Goal: Information Seeking & Learning: Compare options

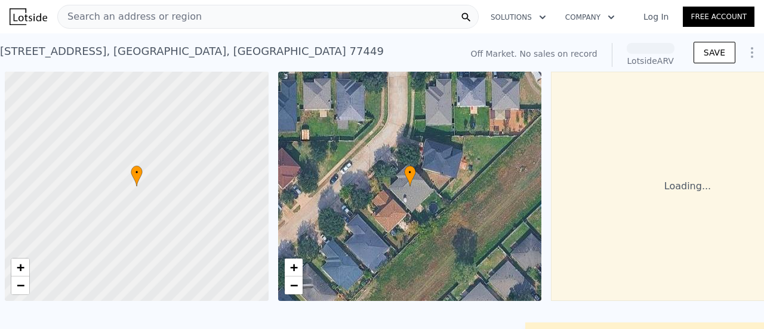
scroll to position [0, 5]
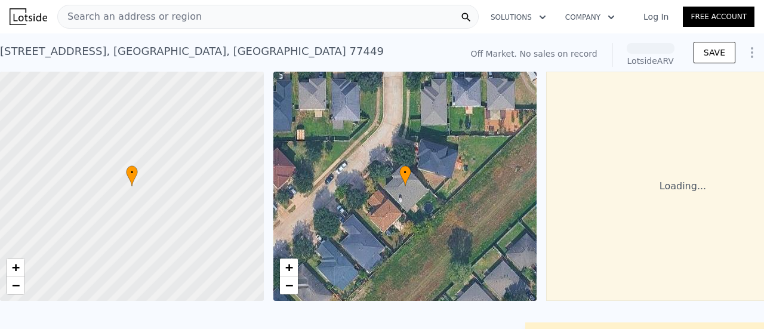
click at [248, 20] on div "Search an address or region" at bounding box center [267, 17] width 421 height 24
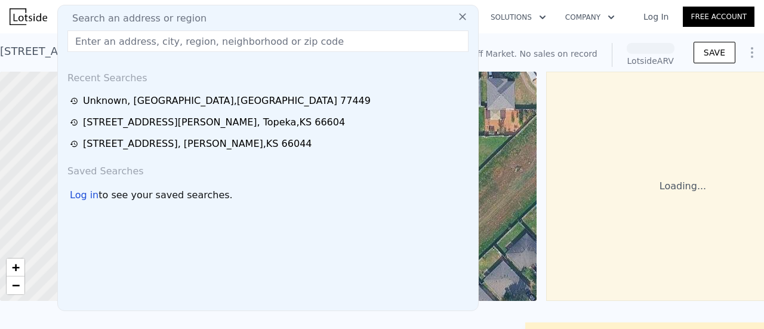
click at [189, 22] on span "Search an address or region" at bounding box center [135, 18] width 144 height 14
click at [184, 45] on input "text" at bounding box center [267, 40] width 401 height 21
paste input "1620 Indiana St, Lawrence, Ks 66044,"
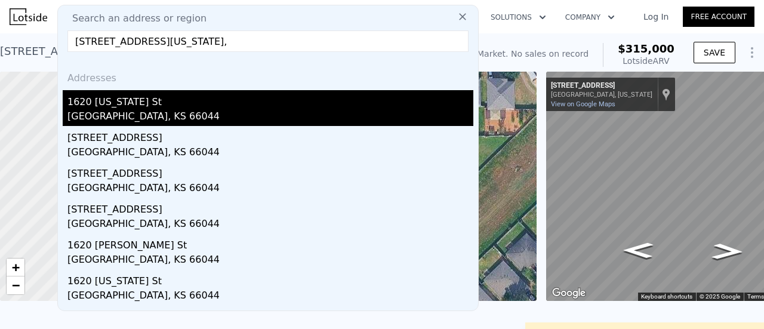
type input "1620 Indiana St, Lawrence, Ks 66044,"
click at [216, 92] on div "1620 [US_STATE] St" at bounding box center [270, 99] width 406 height 19
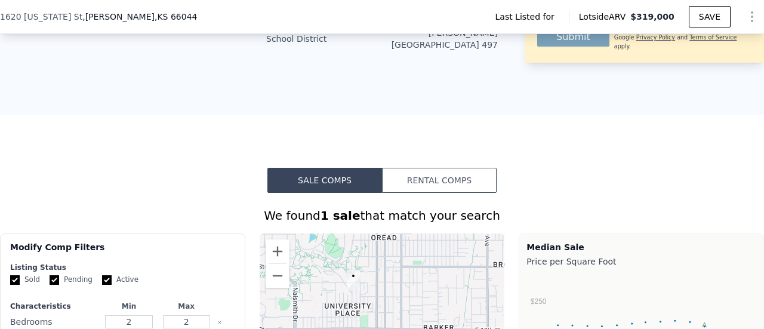
scroll to position [583, 0]
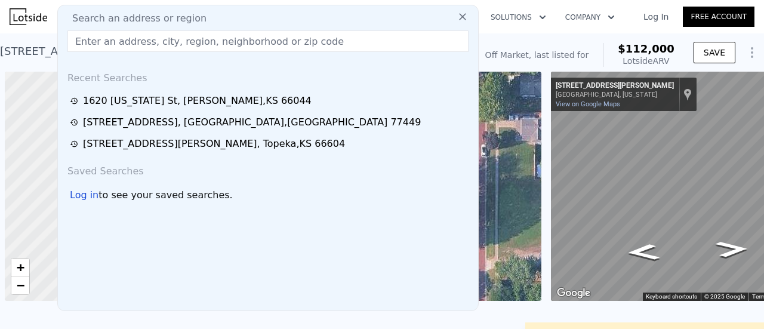
click at [157, 23] on span "Search an address or region" at bounding box center [135, 18] width 144 height 14
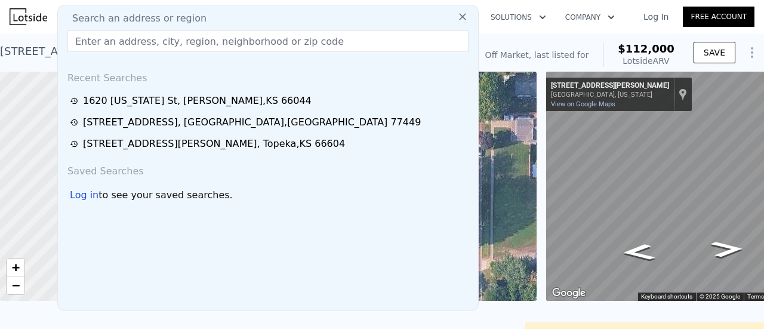
click at [159, 35] on input "text" at bounding box center [267, 40] width 401 height 21
paste input "[STREET_ADDRESS][PERSON_NAME]"
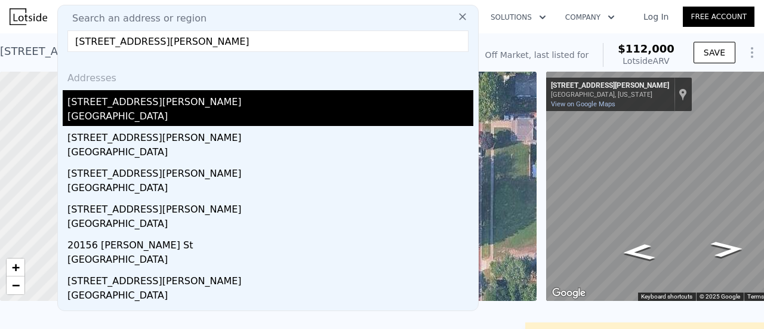
type input "[STREET_ADDRESS][PERSON_NAME]"
click at [175, 100] on div "[STREET_ADDRESS][PERSON_NAME]" at bounding box center [270, 99] width 406 height 19
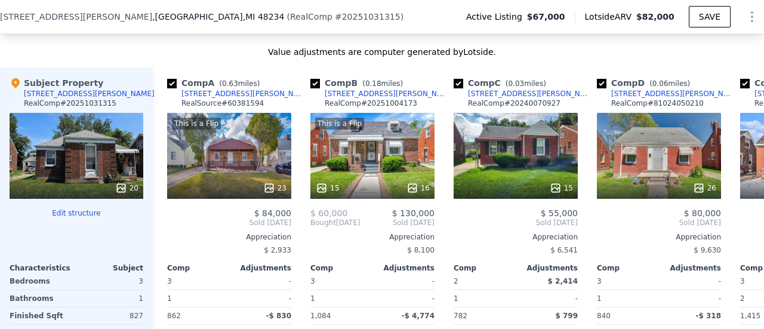
scroll to position [1259, 0]
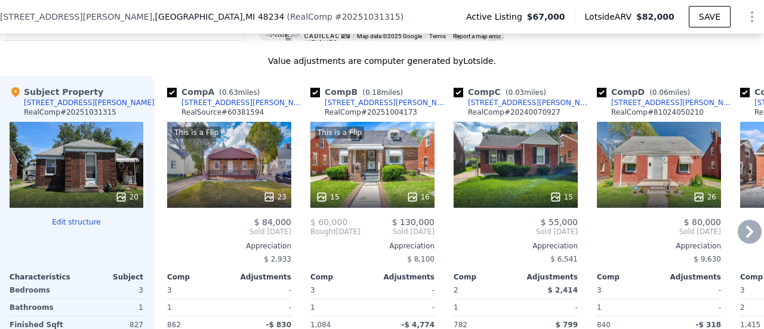
click at [232, 106] on div "Comp A ( 0.63 miles) [STREET_ADDRESS][PERSON_NAME] # 60381594" at bounding box center [229, 104] width 124 height 36
click at [225, 106] on div "Comp A ( 0.63 miles) [STREET_ADDRESS][PERSON_NAME] # 60381594" at bounding box center [229, 104] width 124 height 36
click at [246, 103] on div "Comp A ( 0.63 miles) [STREET_ADDRESS][PERSON_NAME] # 60381594" at bounding box center [229, 104] width 124 height 36
drag, startPoint x: 248, startPoint y: 98, endPoint x: 231, endPoint y: 106, distance: 19.2
click at [231, 106] on div "Comp A ( 0.63 miles) [STREET_ADDRESS][PERSON_NAME] # 60381594" at bounding box center [229, 104] width 124 height 36
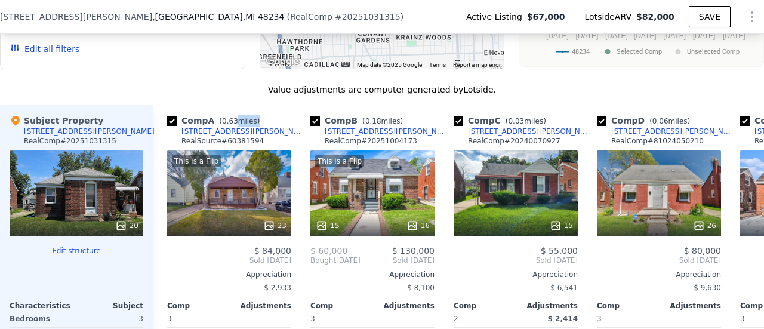
scroll to position [1221, 0]
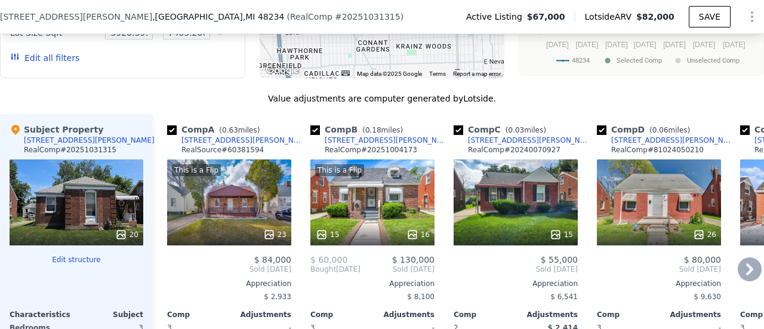
click at [233, 149] on div "Comp A ( 0.63 miles) [STREET_ADDRESS][PERSON_NAME] # 60381594" at bounding box center [229, 141] width 124 height 36
drag, startPoint x: 224, startPoint y: 146, endPoint x: 180, endPoint y: 145, distance: 44.1
click at [180, 145] on div "Comp A ( 0.63 miles) [STREET_ADDRESS][PERSON_NAME] # 60381594" at bounding box center [229, 141] width 124 height 36
copy div "[STREET_ADDRESS][PERSON_NAME]"
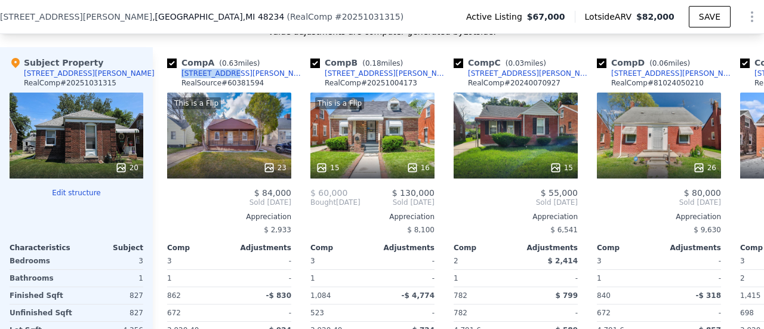
scroll to position [1297, 0]
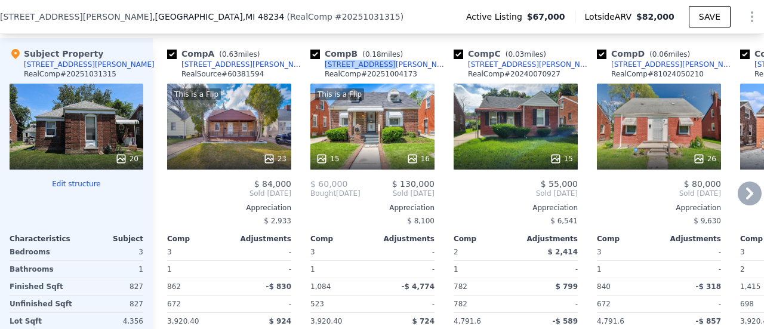
drag, startPoint x: 384, startPoint y: 70, endPoint x: 325, endPoint y: 70, distance: 59.7
click at [325, 70] on div "Comp B ( 0.18 miles) [STREET_ADDRESS][PERSON_NAME] # 20251004173" at bounding box center [372, 66] width 124 height 36
copy div "[STREET_ADDRESS][PERSON_NAME]"
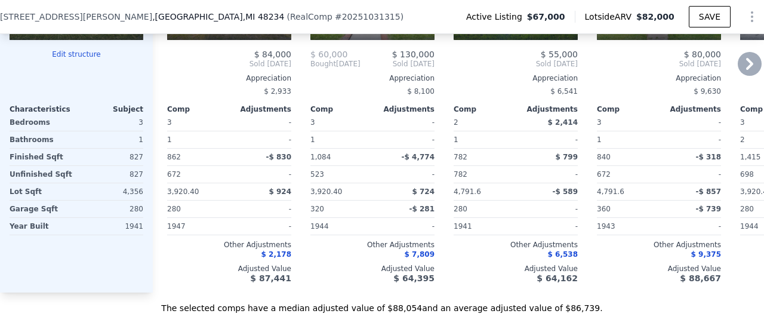
scroll to position [1413, 0]
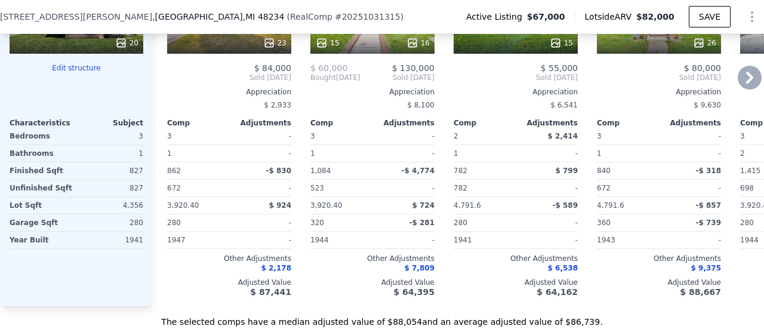
click at [752, 144] on div "3" at bounding box center [770, 136] width 60 height 17
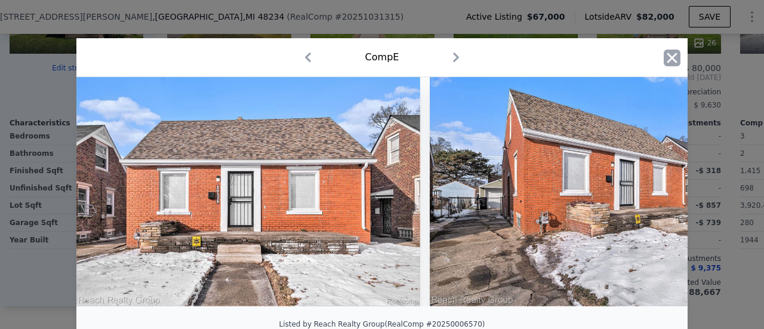
click at [668, 55] on icon "button" at bounding box center [671, 58] width 17 height 17
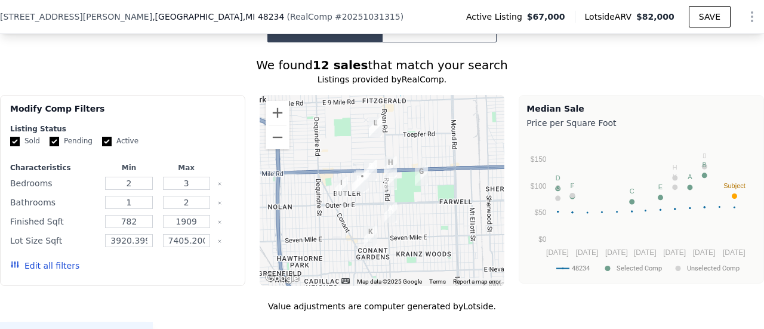
scroll to position [1000, 0]
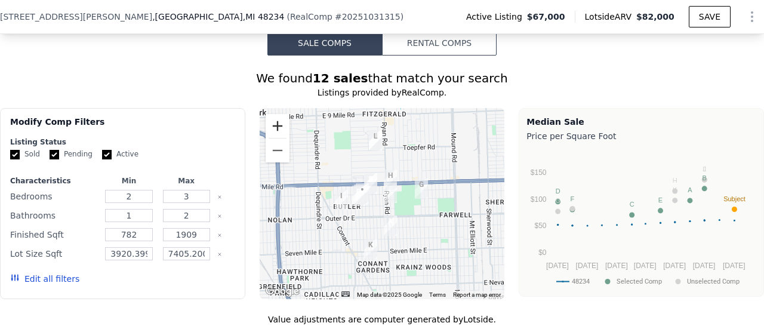
click at [279, 135] on button "Zoom in" at bounding box center [277, 126] width 24 height 24
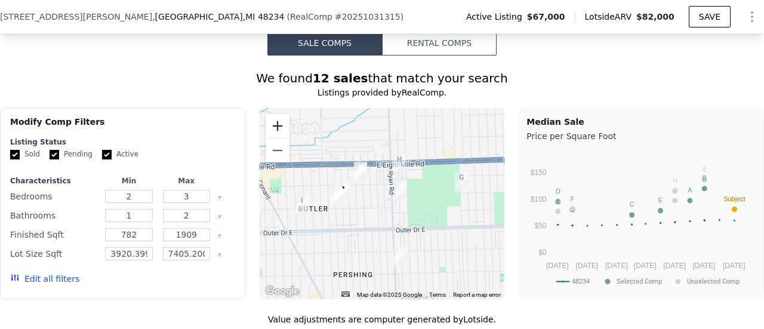
click at [279, 135] on button "Zoom in" at bounding box center [277, 126] width 24 height 24
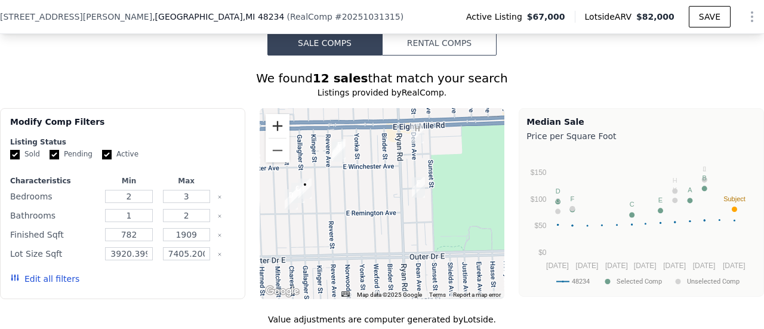
click at [282, 134] on button "Zoom in" at bounding box center [277, 126] width 24 height 24
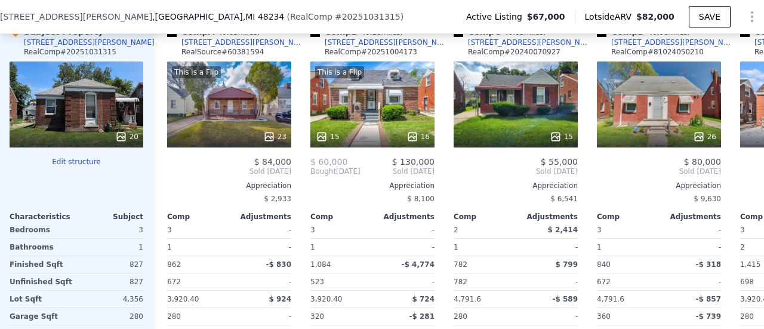
scroll to position [1310, 0]
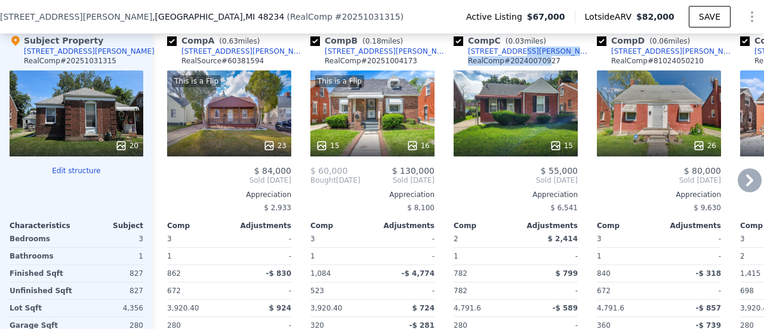
drag, startPoint x: 539, startPoint y: 57, endPoint x: 508, endPoint y: 55, distance: 31.0
click at [508, 55] on div "Comp C ( 0.03 miles) [STREET_ADDRESS][PERSON_NAME] # 20240070927" at bounding box center [515, 53] width 124 height 36
click at [527, 54] on div "Comp C ( 0.03 miles) [STREET_ADDRESS][PERSON_NAME] # 20240070927" at bounding box center [515, 53] width 124 height 36
drag, startPoint x: 527, startPoint y: 54, endPoint x: 517, endPoint y: 54, distance: 10.1
click at [517, 54] on div "Comp C ( 0.03 miles) [STREET_ADDRESS][PERSON_NAME] # 20240070927" at bounding box center [515, 53] width 124 height 36
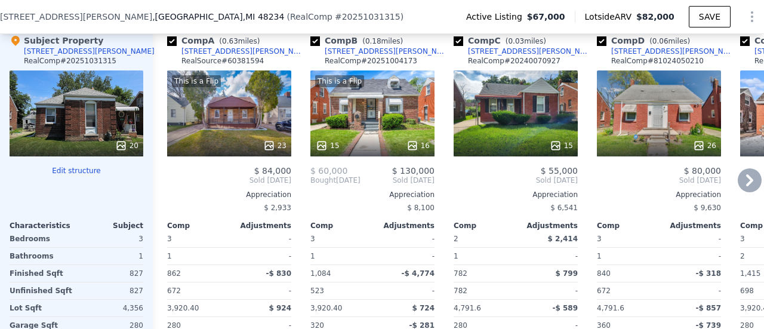
click at [525, 55] on div "Comp C ( 0.03 miles) [STREET_ADDRESS][PERSON_NAME] # 20240070927" at bounding box center [515, 53] width 124 height 36
drag, startPoint x: 525, startPoint y: 55, endPoint x: 461, endPoint y: 55, distance: 63.8
click at [461, 55] on div "Comp C ( 0.03 miles) [STREET_ADDRESS][PERSON_NAME] # 20240070927" at bounding box center [515, 53] width 124 height 36
copy div "[STREET_ADDRESS][PERSON_NAME]"
click at [661, 57] on div "Comp D ( 0.06 miles) [STREET_ADDRESS][PERSON_NAME] # 81024050210" at bounding box center [659, 53] width 124 height 36
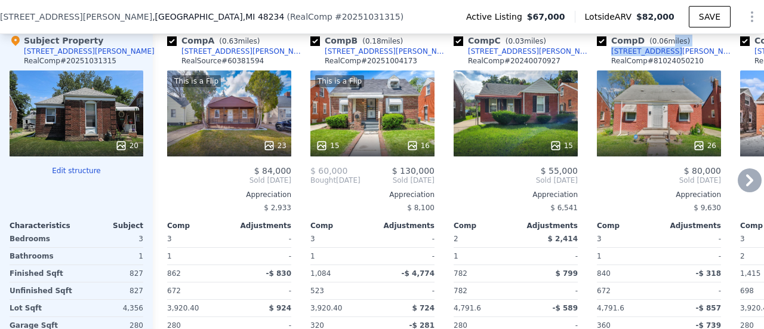
copy div "miles) [STREET_ADDRESS][PERSON_NAME]"
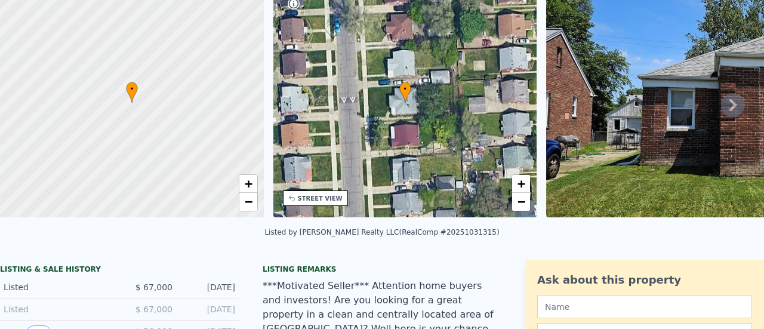
scroll to position [4, 0]
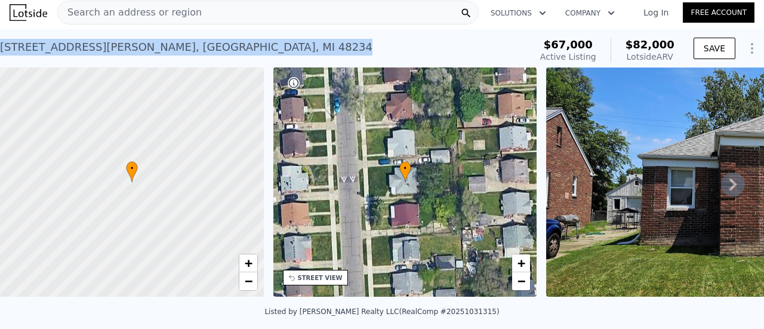
drag, startPoint x: 217, startPoint y: 45, endPoint x: 0, endPoint y: 55, distance: 217.4
click at [0, 55] on div "[STREET_ADDRESS][PERSON_NAME]" at bounding box center [186, 47] width 372 height 17
copy div "[STREET_ADDRESS][PERSON_NAME]"
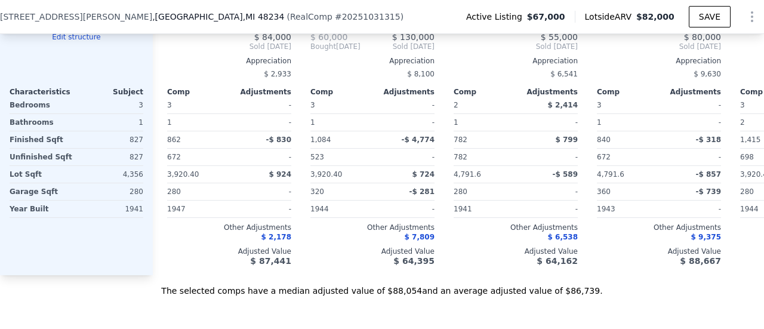
scroll to position [1435, 0]
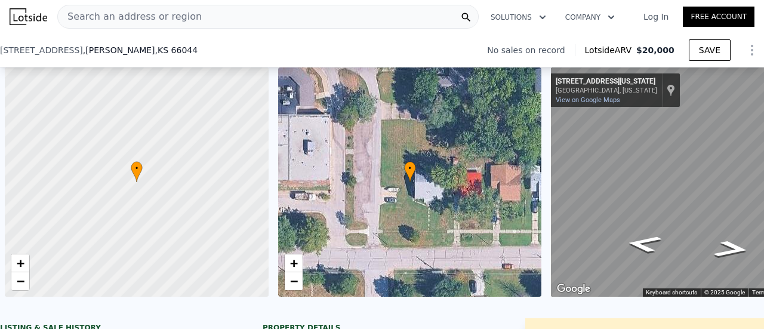
scroll to position [0, 5]
